Goal: Information Seeking & Learning: Learn about a topic

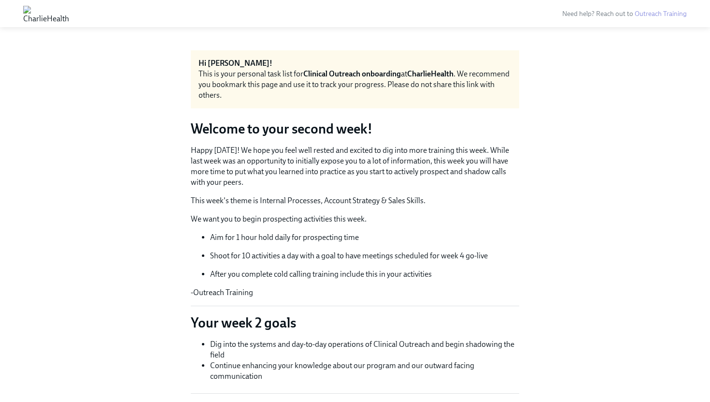
click at [335, 204] on p "This week's theme is Internal Processes, Account Strategy & Sales Skills." at bounding box center [355, 200] width 329 height 11
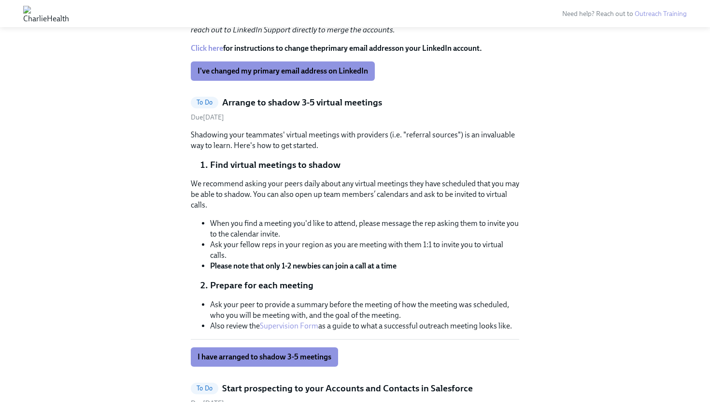
click at [279, 141] on p "Shadowing your teammates' virtual meetings with providers (i.e. "referral sourc…" at bounding box center [355, 140] width 329 height 21
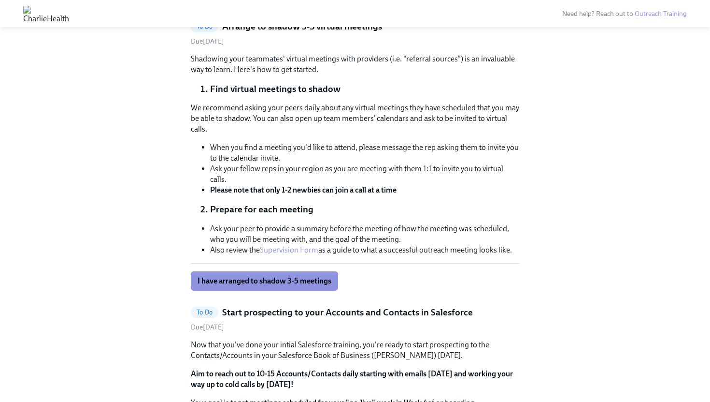
click at [307, 160] on li "When you find a meeting you'd like to attend, please message the rep asking the…" at bounding box center [364, 152] width 309 height 21
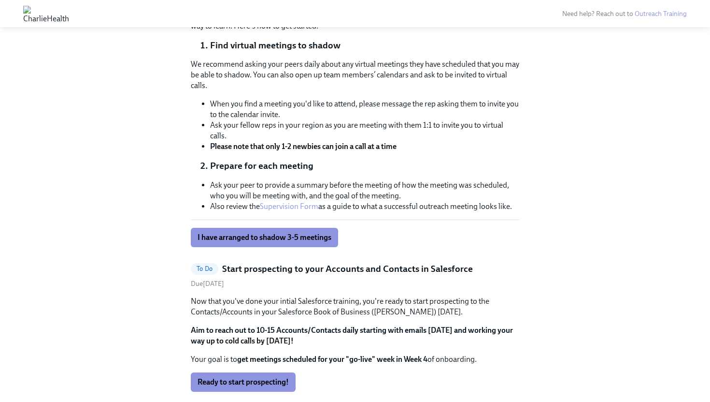
click at [329, 170] on li "Prepare for each meeting" at bounding box center [364, 165] width 309 height 13
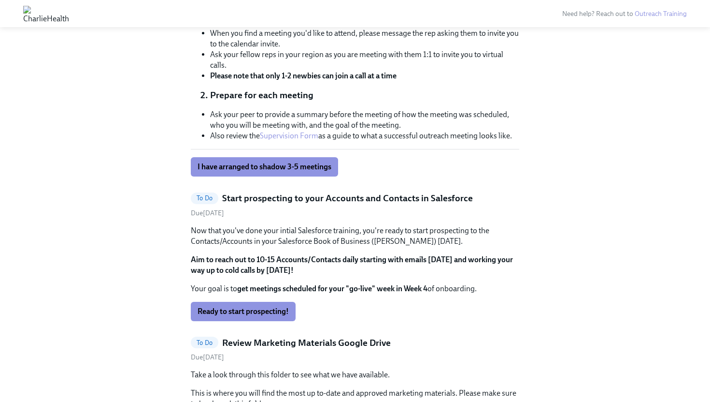
click at [343, 244] on p "Now that you've done your intial Salesforce training, you're ready to start pro…" at bounding box center [355, 235] width 329 height 21
